Goal: Check status: Check status

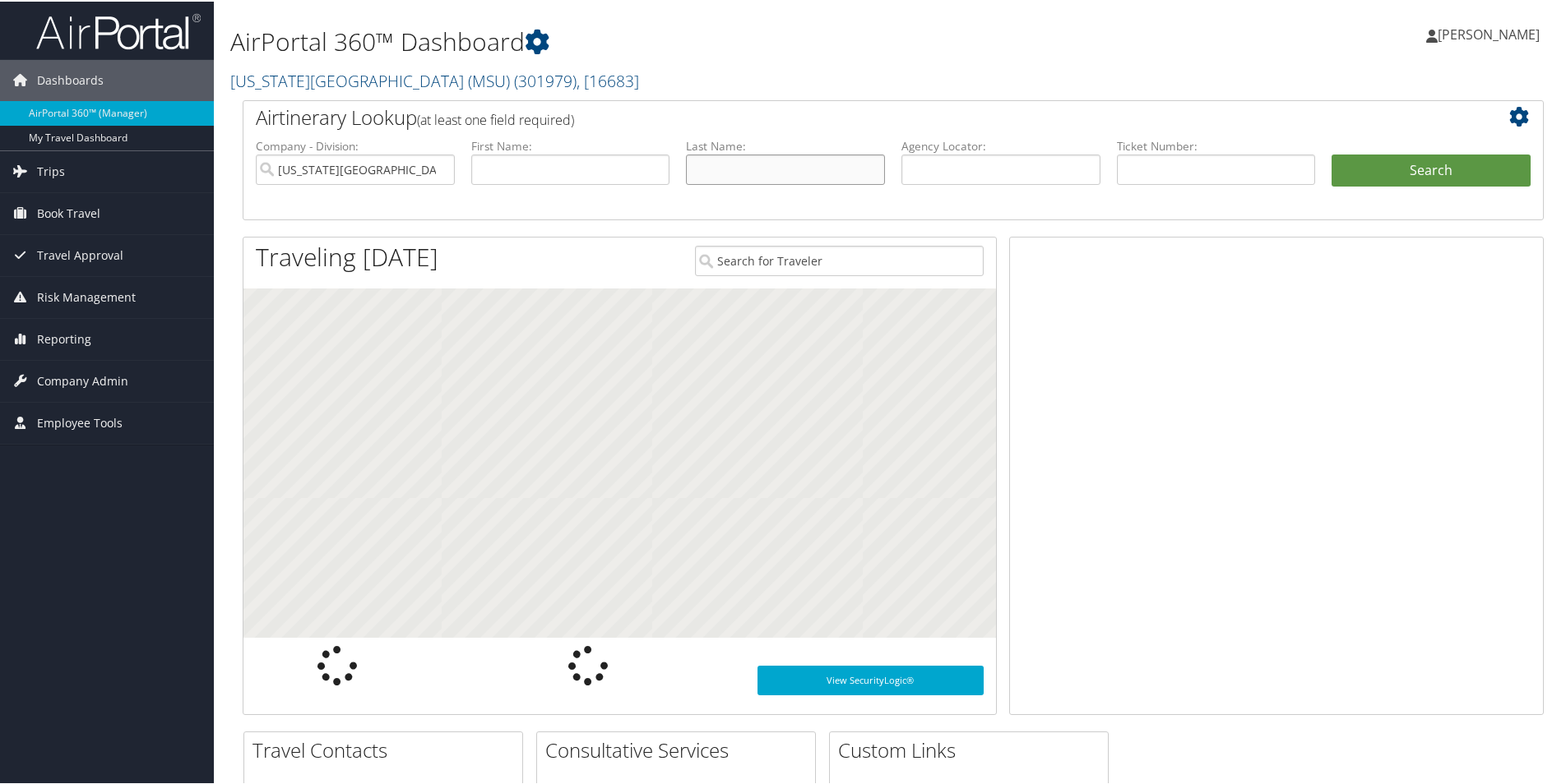
click at [736, 166] on input "text" at bounding box center [785, 167] width 199 height 31
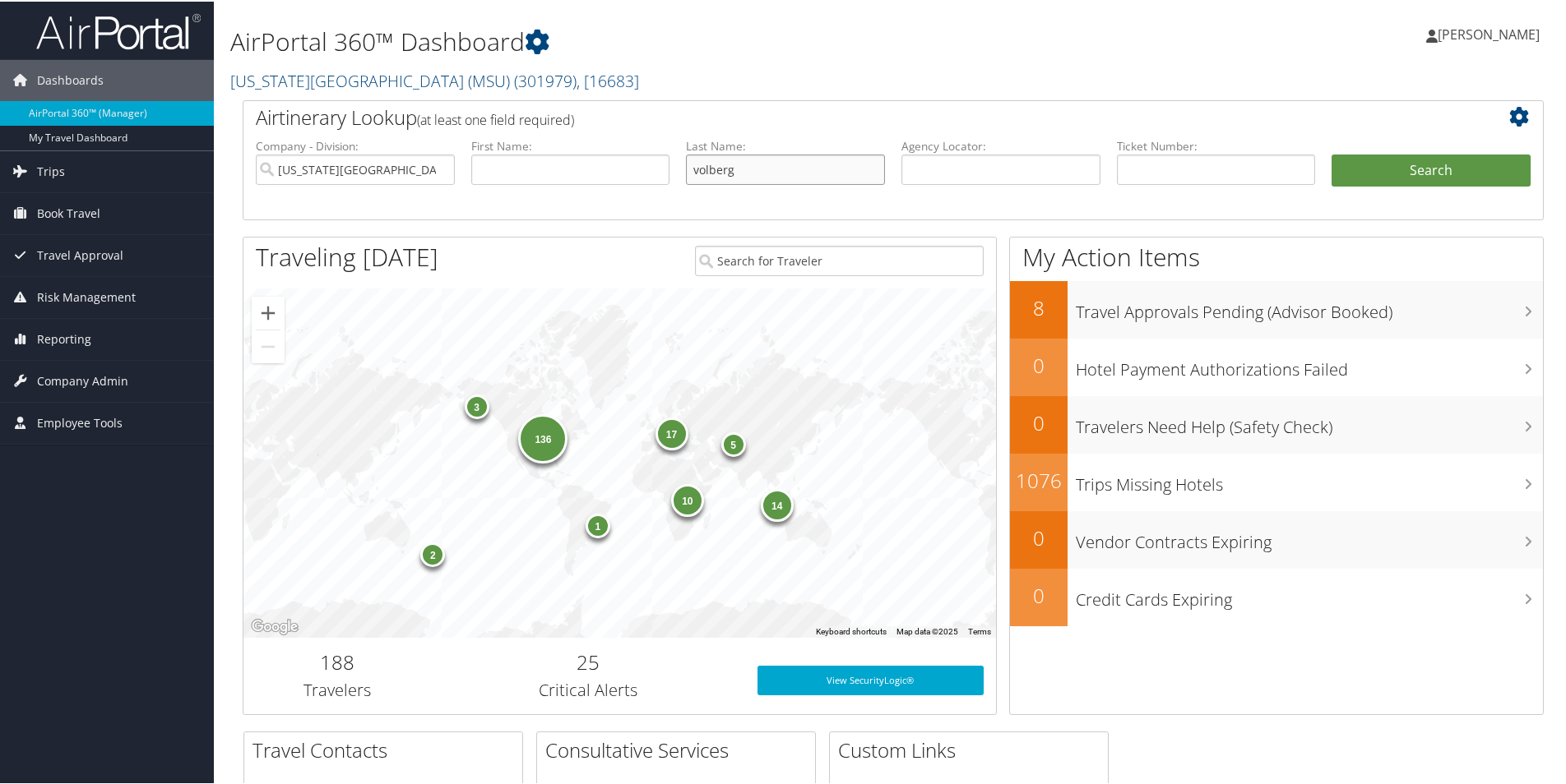
type input "volberg"
click at [1332, 153] on button "Search" at bounding box center [1431, 168] width 199 height 33
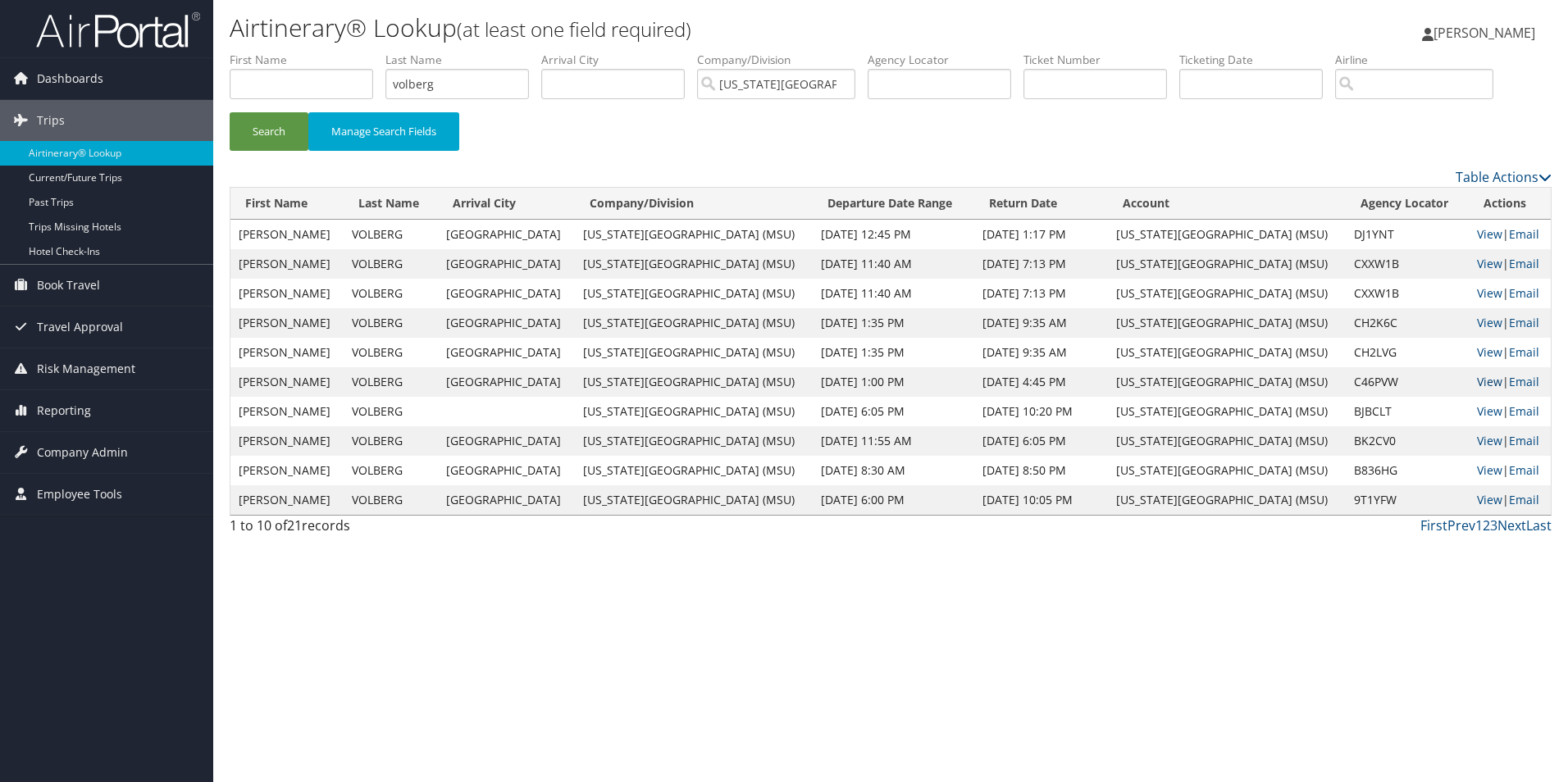
click at [1482, 379] on link "View" at bounding box center [1489, 381] width 25 height 16
click at [1482, 353] on link "View" at bounding box center [1489, 352] width 25 height 16
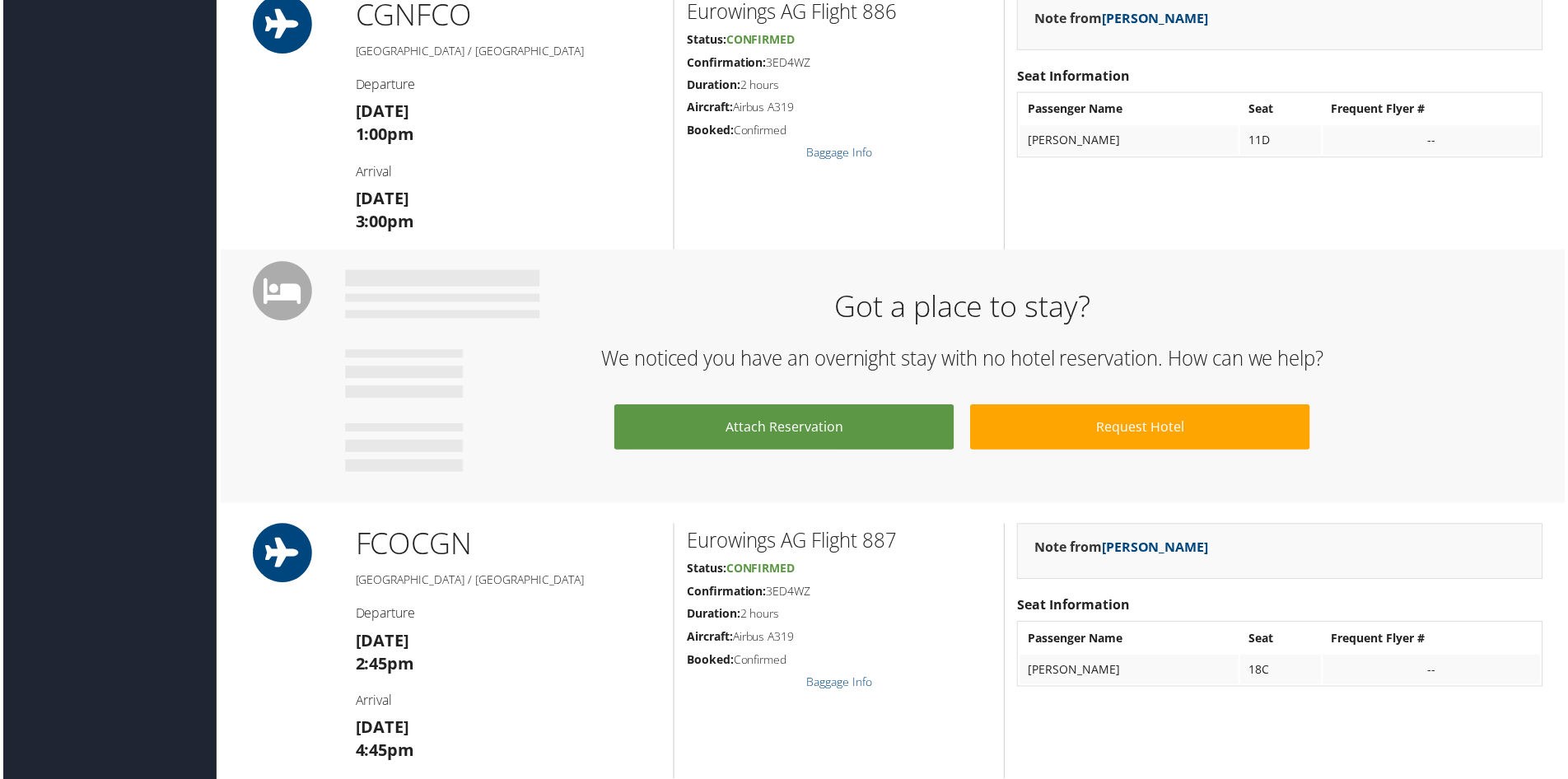
scroll to position [742, 0]
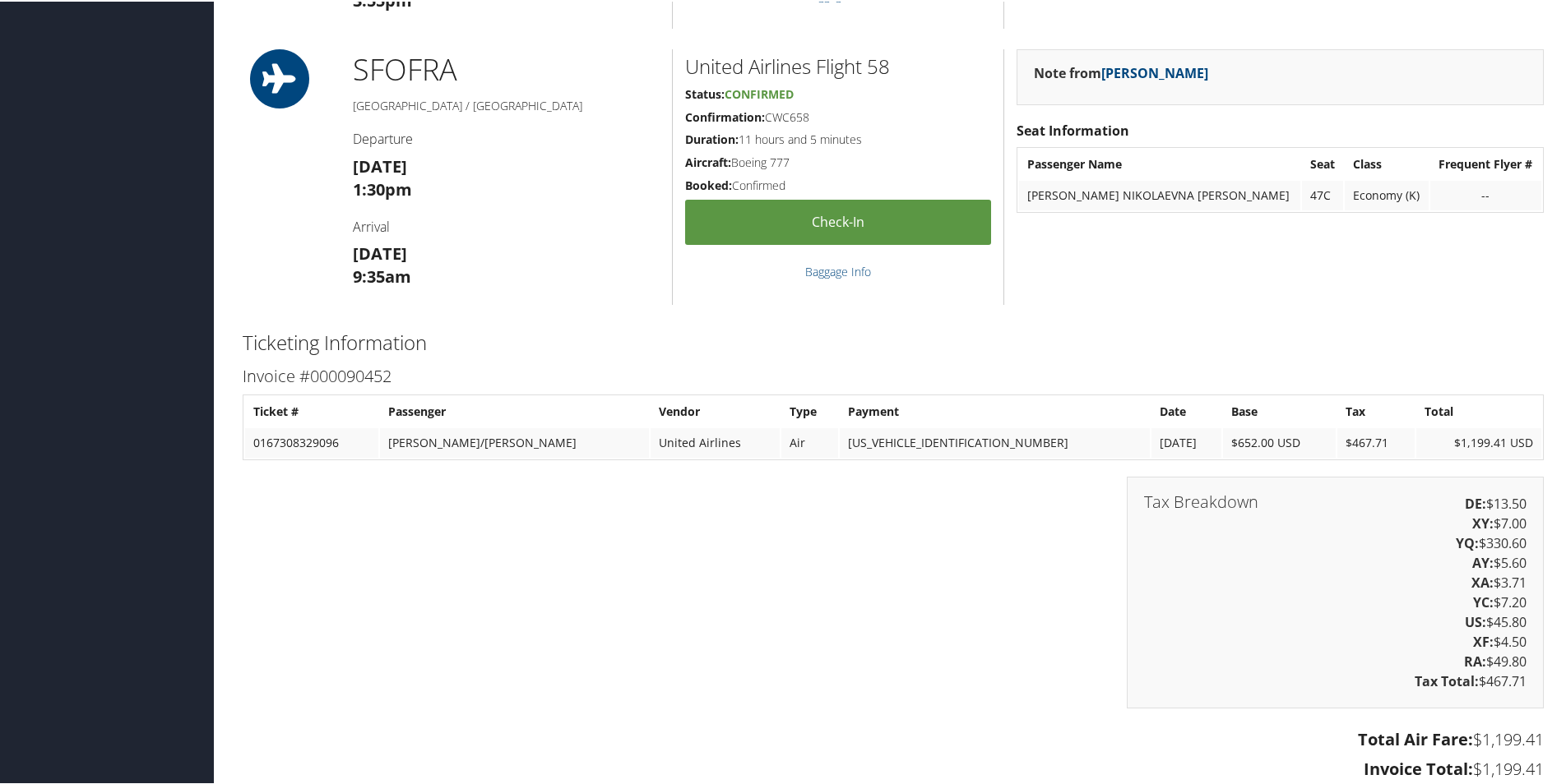
scroll to position [1151, 0]
